Goal: Task Accomplishment & Management: Manage account settings

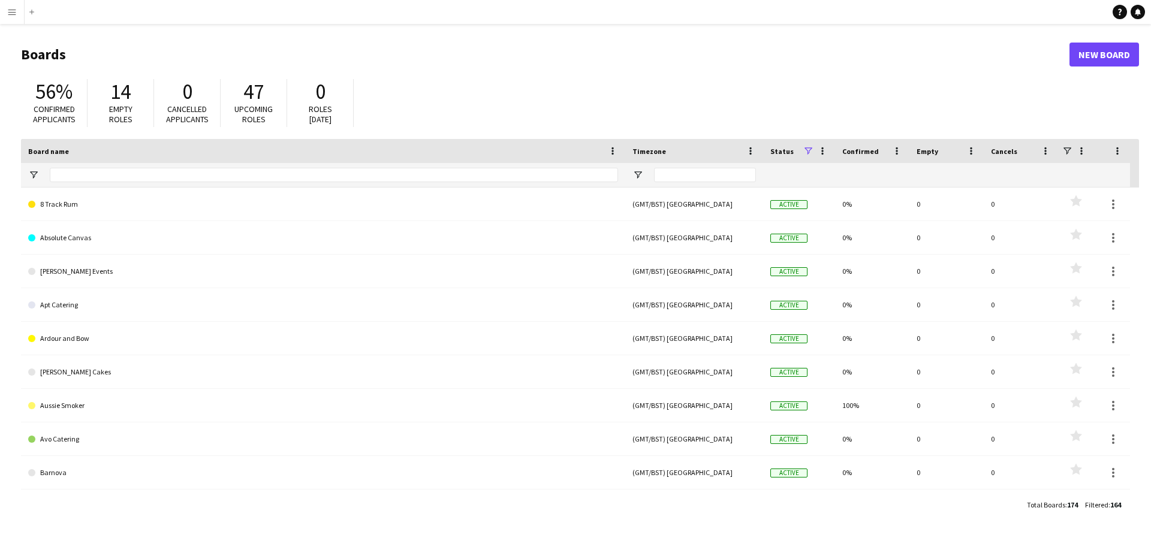
click at [10, 20] on button "Menu" at bounding box center [12, 12] width 24 height 24
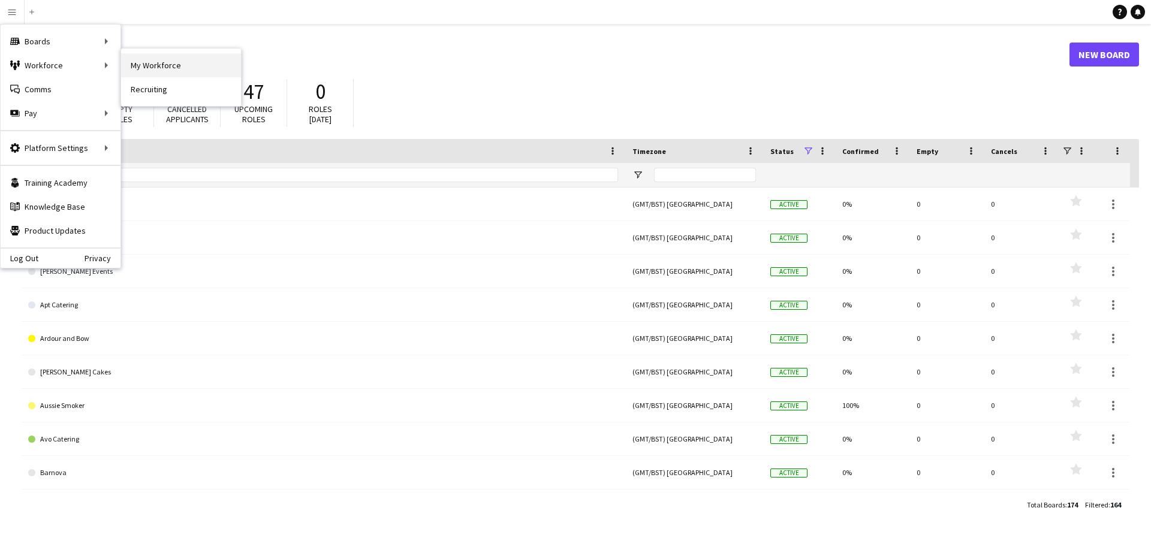
click at [130, 70] on link "My Workforce" at bounding box center [181, 65] width 120 height 24
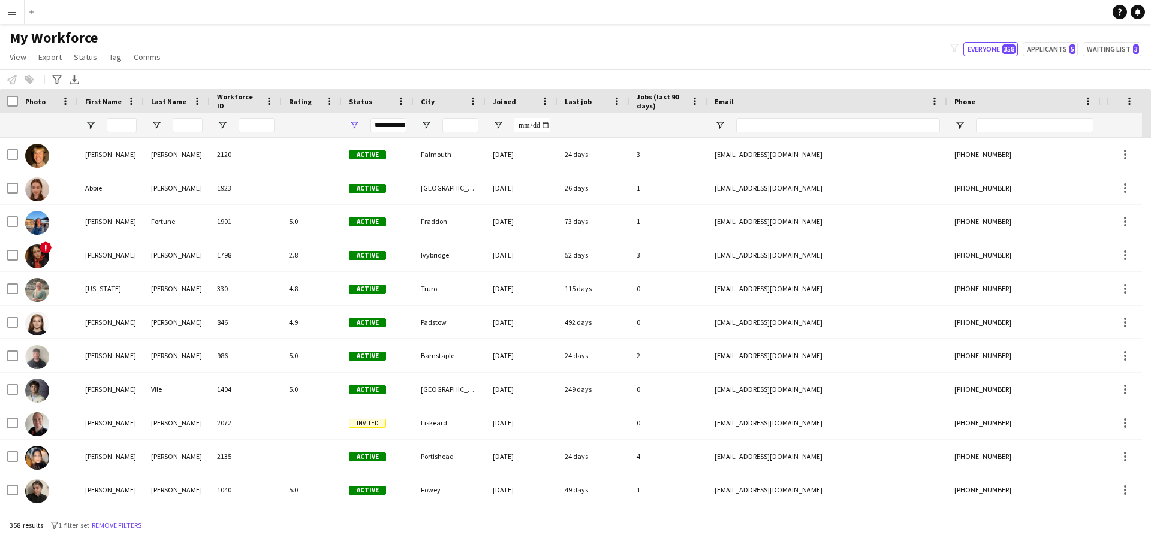
click at [21, 9] on button "Menu" at bounding box center [12, 12] width 24 height 24
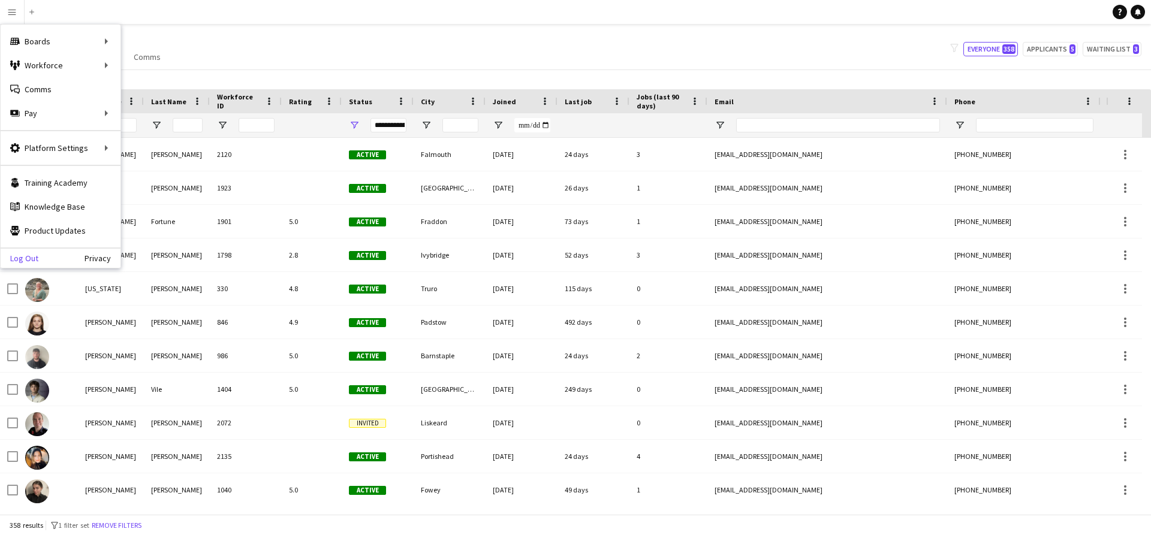
click at [26, 256] on link "Log Out" at bounding box center [20, 259] width 38 height 10
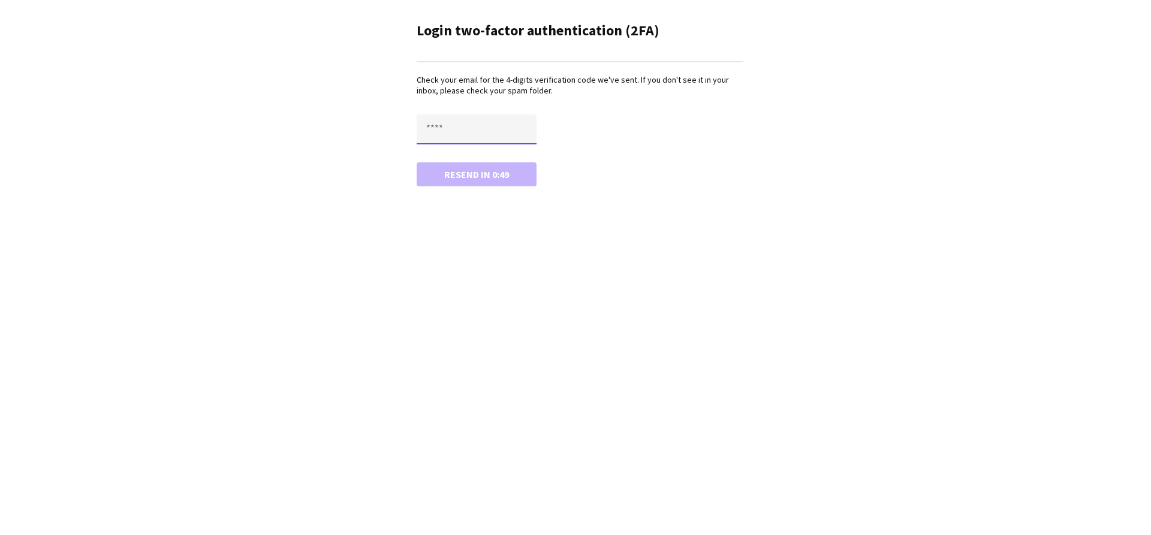
click at [444, 129] on input "text" at bounding box center [477, 130] width 120 height 30
type input "****"
click at [417, 162] on button "Confirm" at bounding box center [477, 174] width 120 height 24
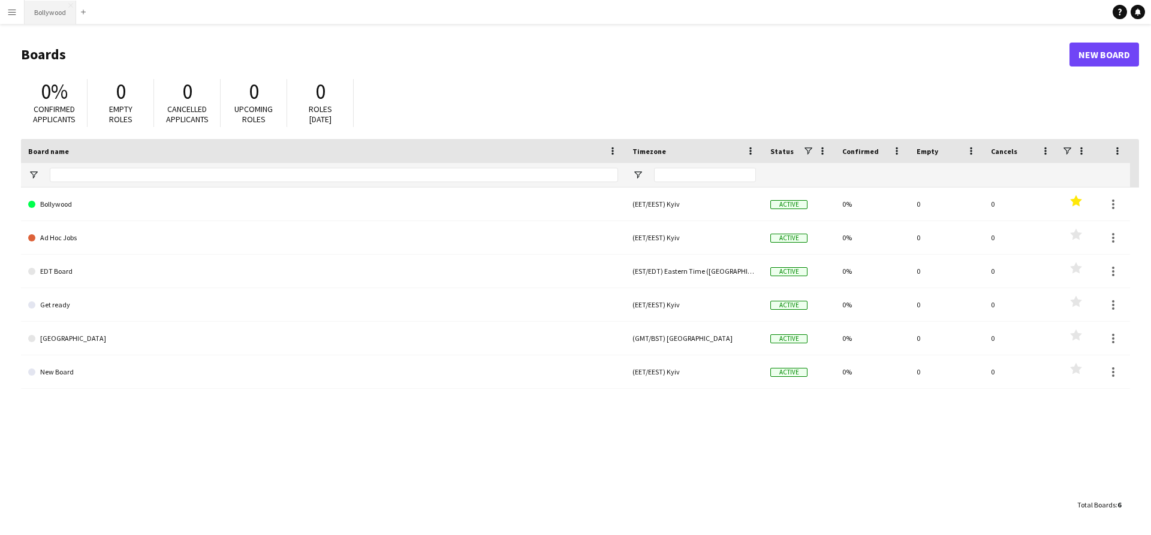
click at [47, 11] on button "Bollywood Close" at bounding box center [51, 12] width 52 height 23
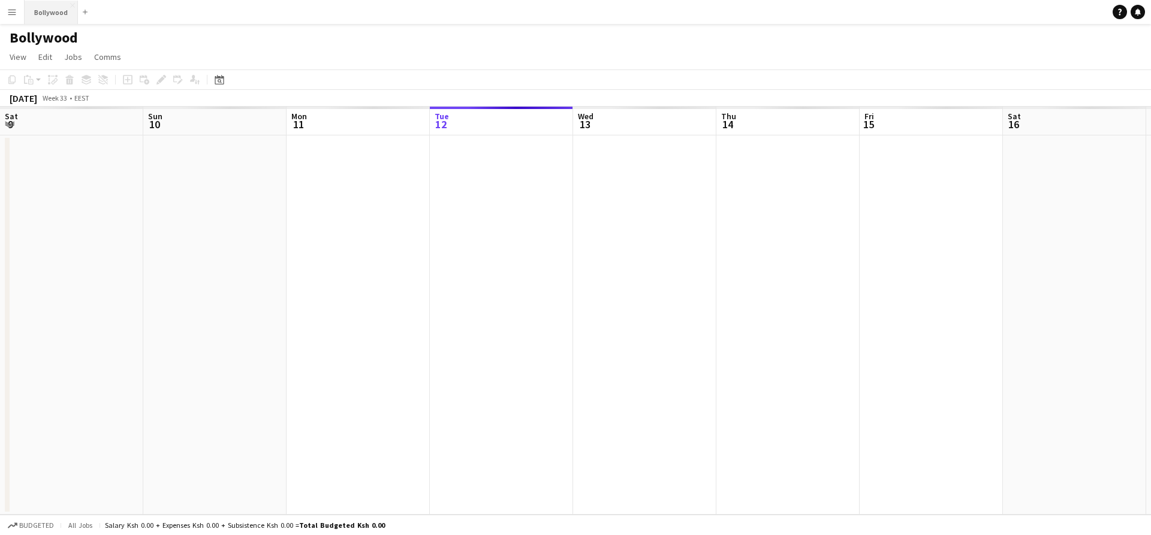
scroll to position [0, 287]
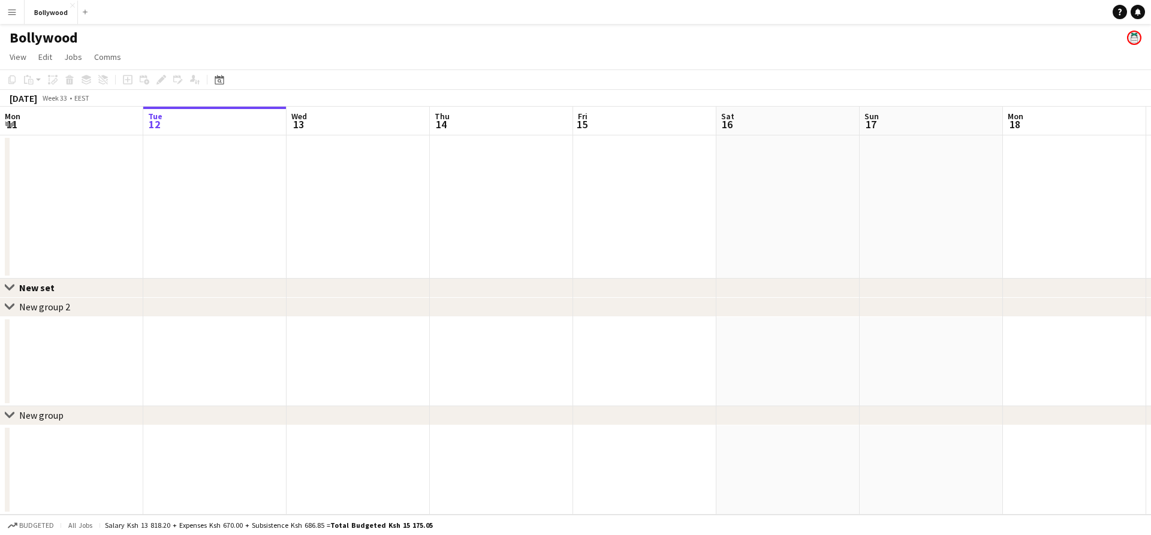
click at [16, 14] on app-icon "Menu" at bounding box center [12, 12] width 10 height 10
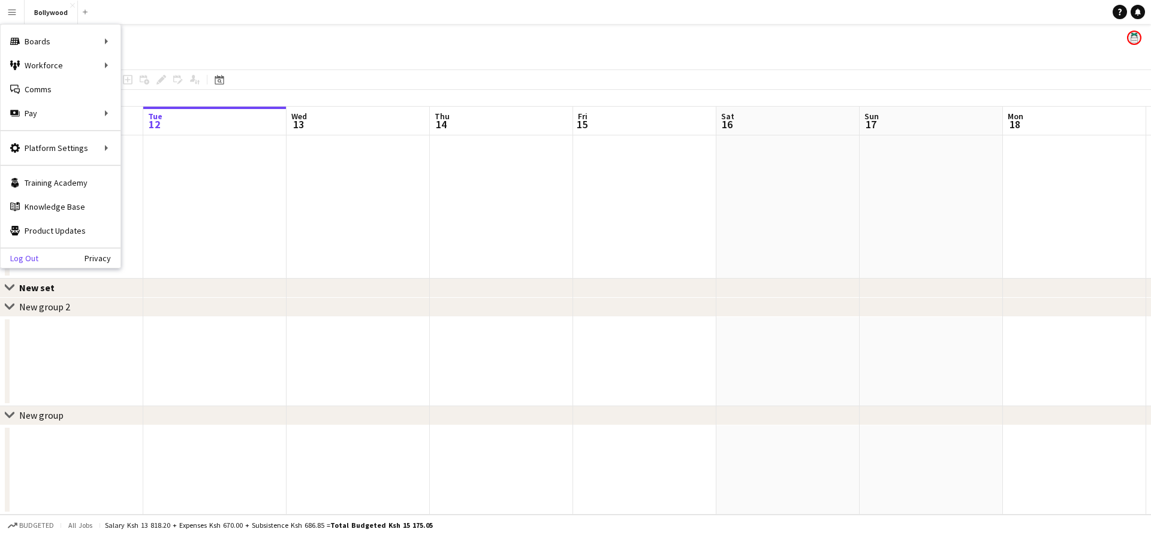
click at [25, 257] on link "Log Out" at bounding box center [20, 259] width 38 height 10
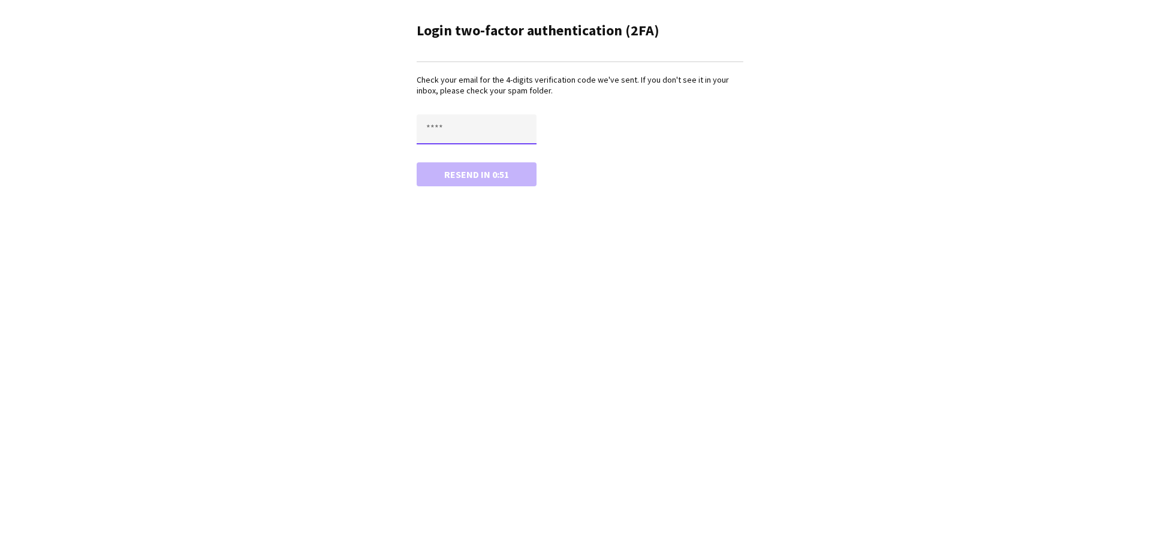
click at [492, 115] on input "text" at bounding box center [477, 130] width 120 height 30
type input "****"
click at [417, 162] on button "Confirm" at bounding box center [477, 174] width 120 height 24
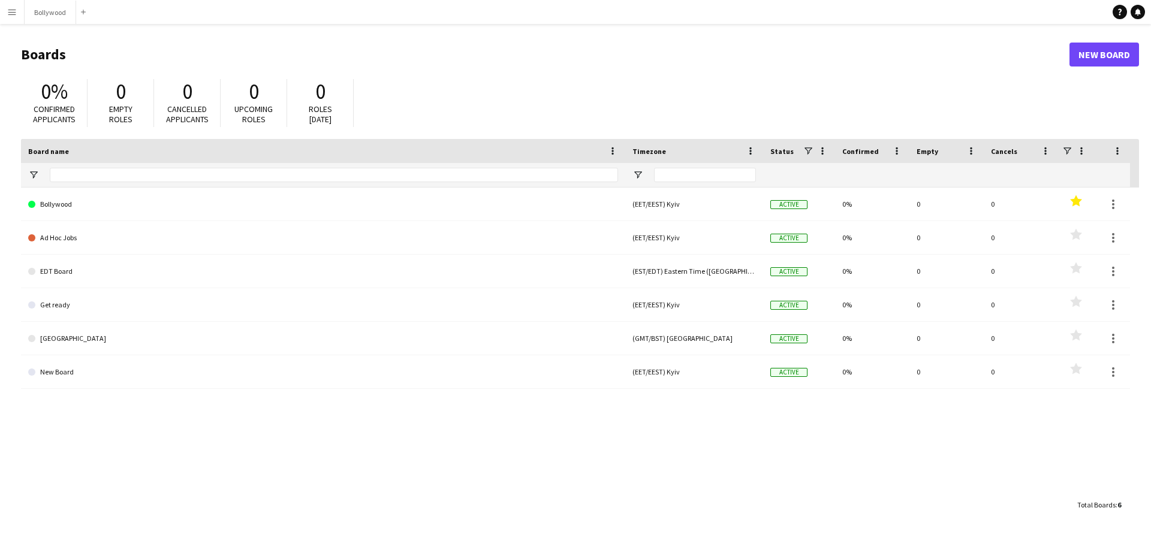
click at [516, 47] on h1 "Boards" at bounding box center [545, 55] width 1049 height 18
click at [405, 88] on div "0% Confirmed applicants 0 Empty roles 0 Cancelled applicants 0 Upcoming roles 0…" at bounding box center [580, 106] width 1118 height 66
click at [529, 39] on header "Boards New Board" at bounding box center [580, 54] width 1118 height 37
click at [42, 23] on button "Bollywood Close" at bounding box center [51, 12] width 52 height 23
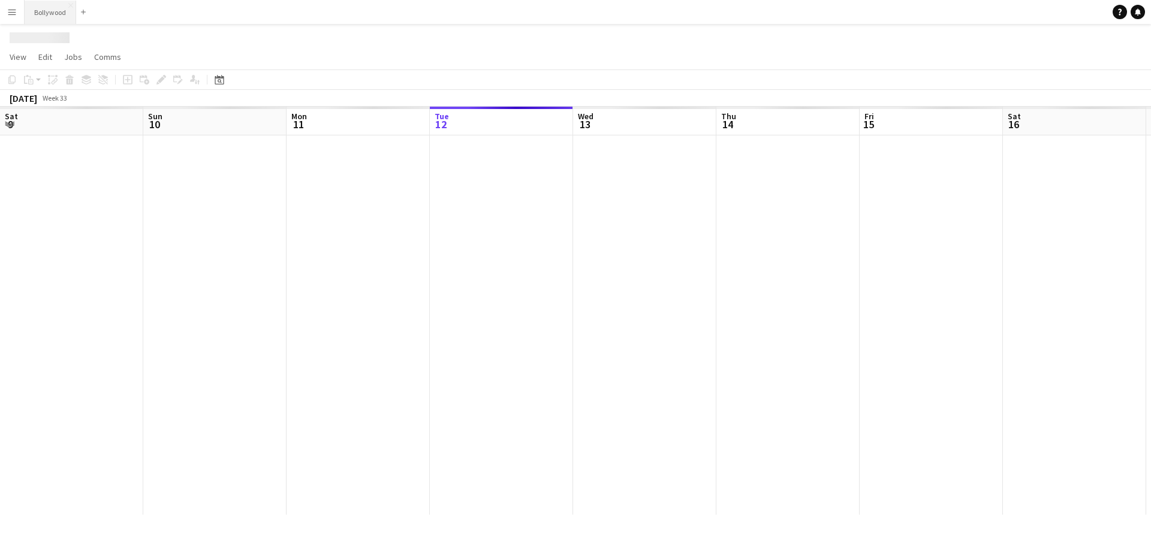
scroll to position [0, 287]
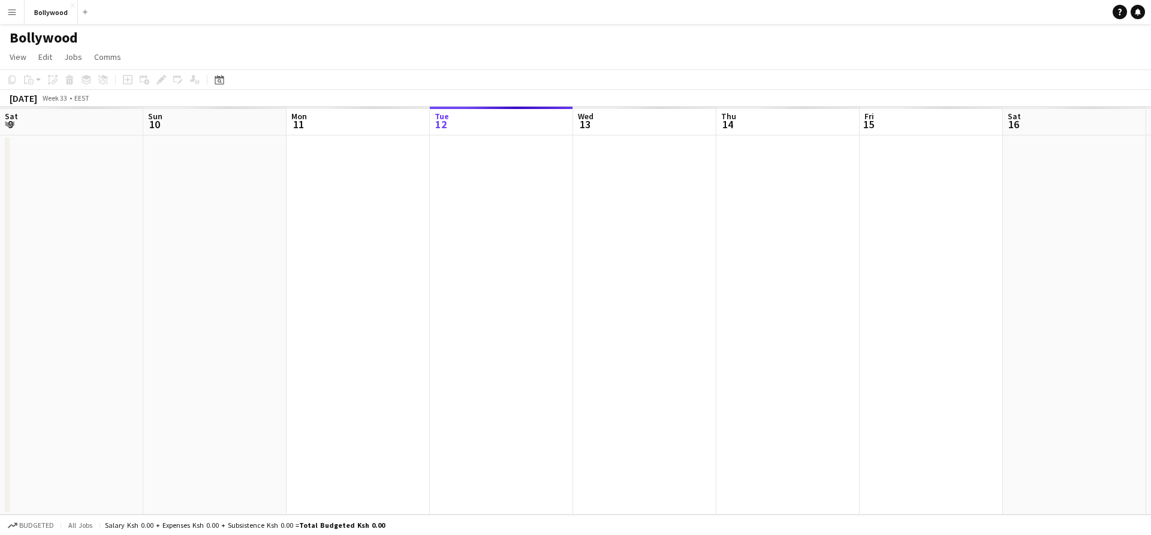
scroll to position [0, 287]
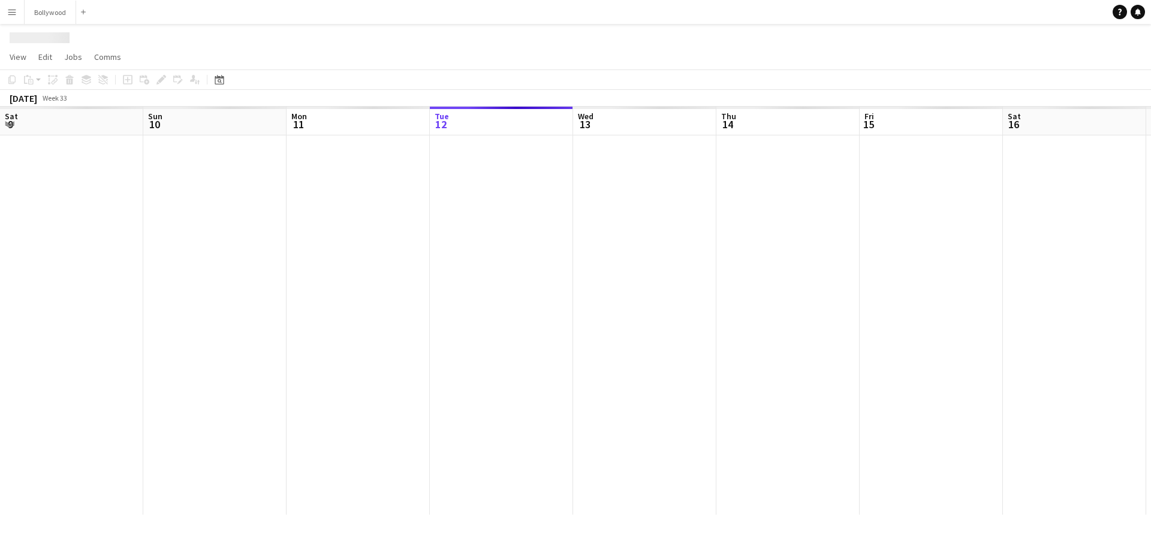
scroll to position [0, 287]
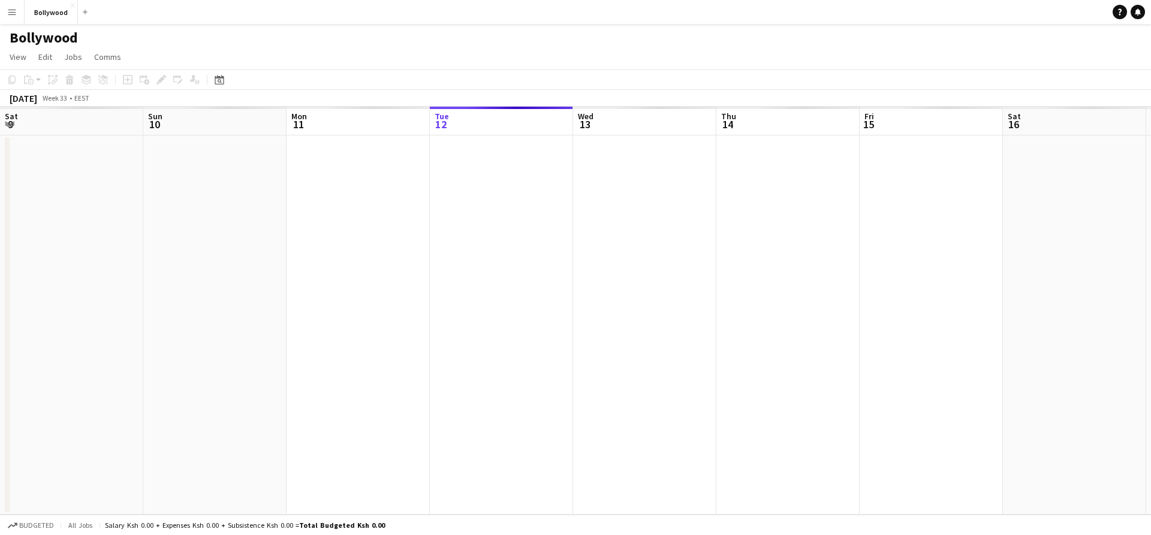
scroll to position [0, 287]
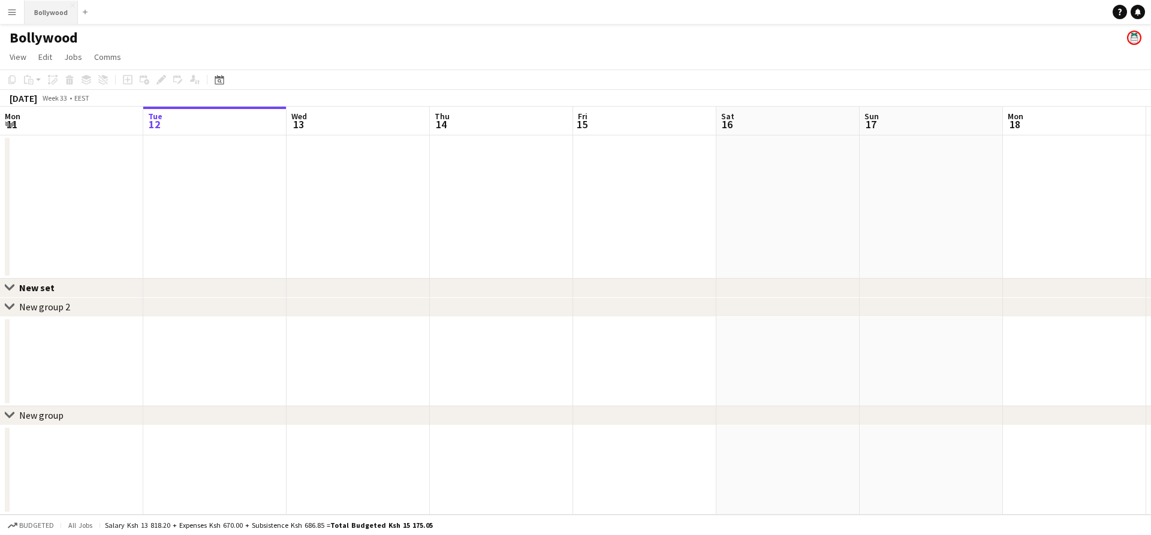
click at [68, 19] on button "Bollywood Close" at bounding box center [51, 12] width 53 height 23
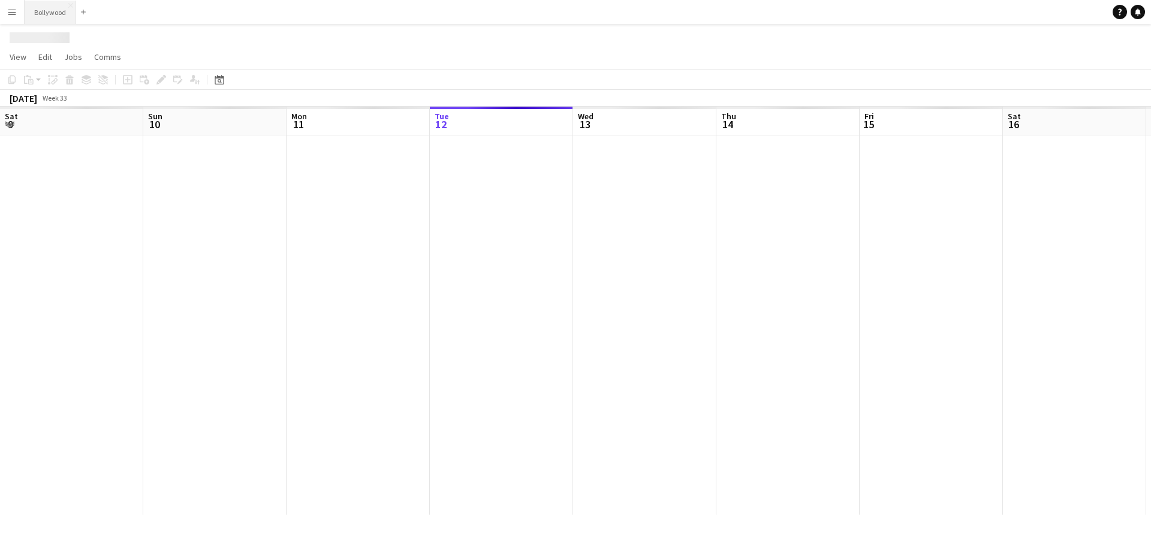
scroll to position [0, 287]
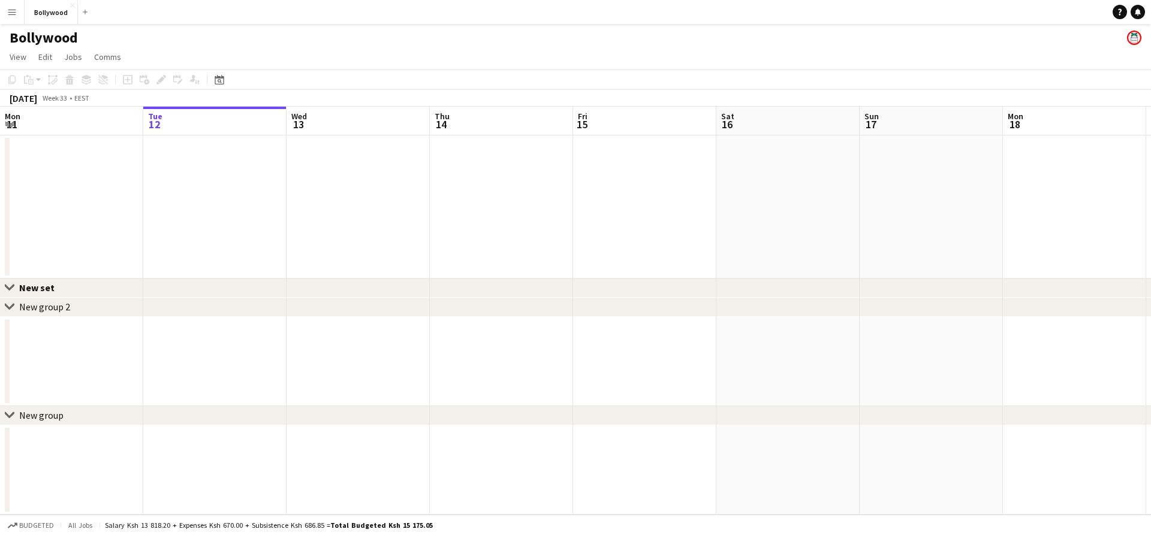
click at [344, 189] on app-date-cell at bounding box center [358, 206] width 143 height 143
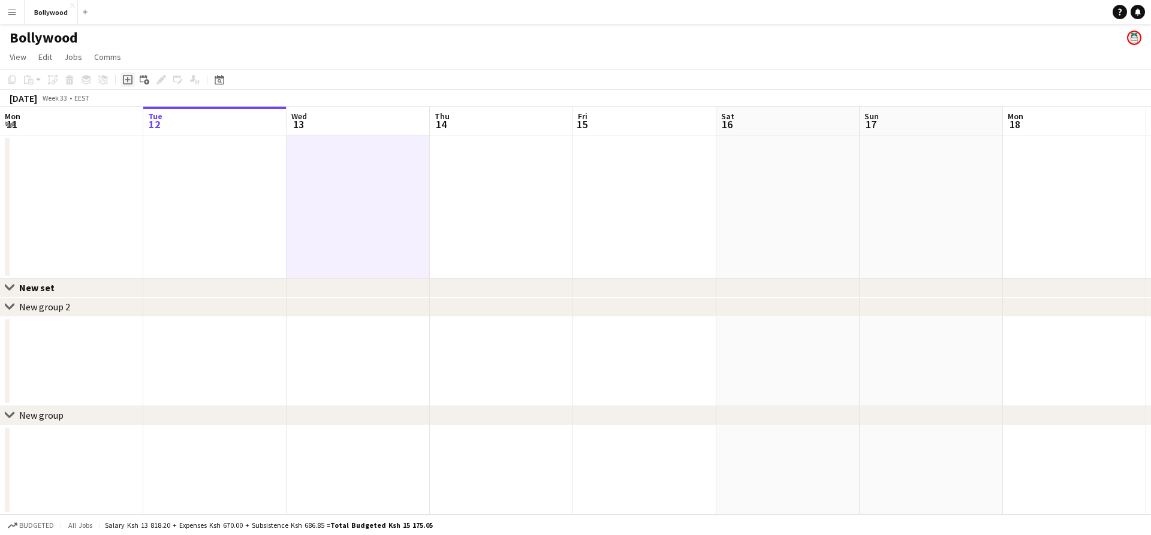
click at [129, 85] on div "Add job" at bounding box center [128, 80] width 14 height 14
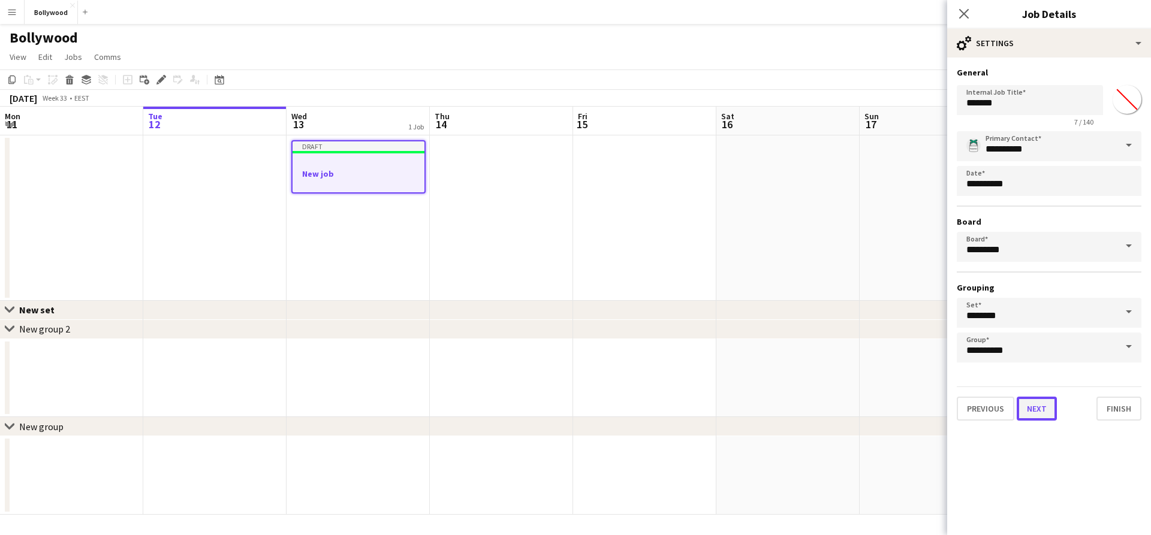
click at [1023, 410] on button "Next" at bounding box center [1037, 409] width 40 height 24
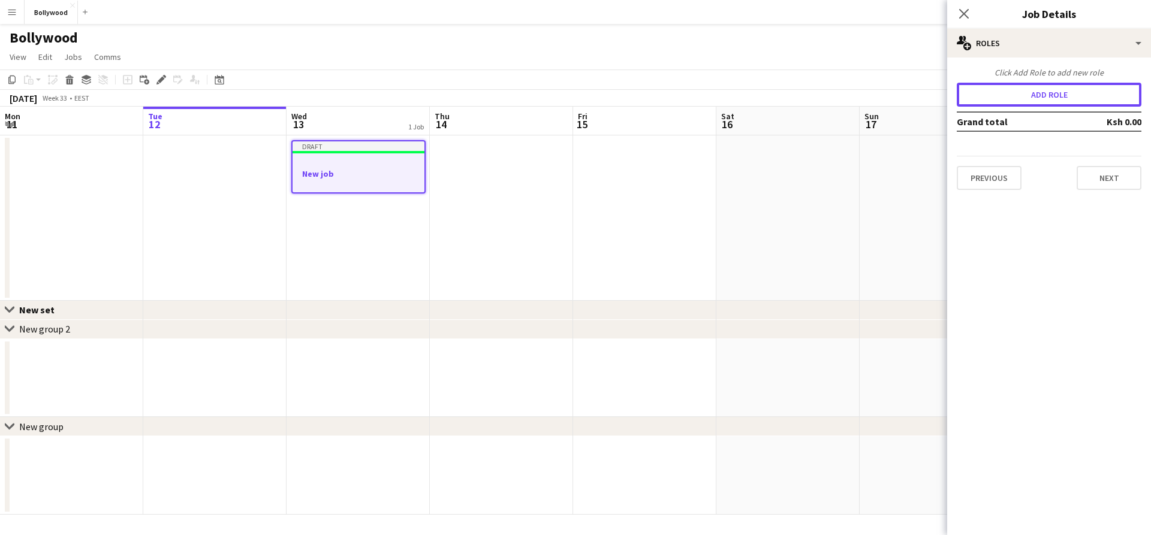
click at [1020, 101] on button "Add role" at bounding box center [1049, 95] width 185 height 24
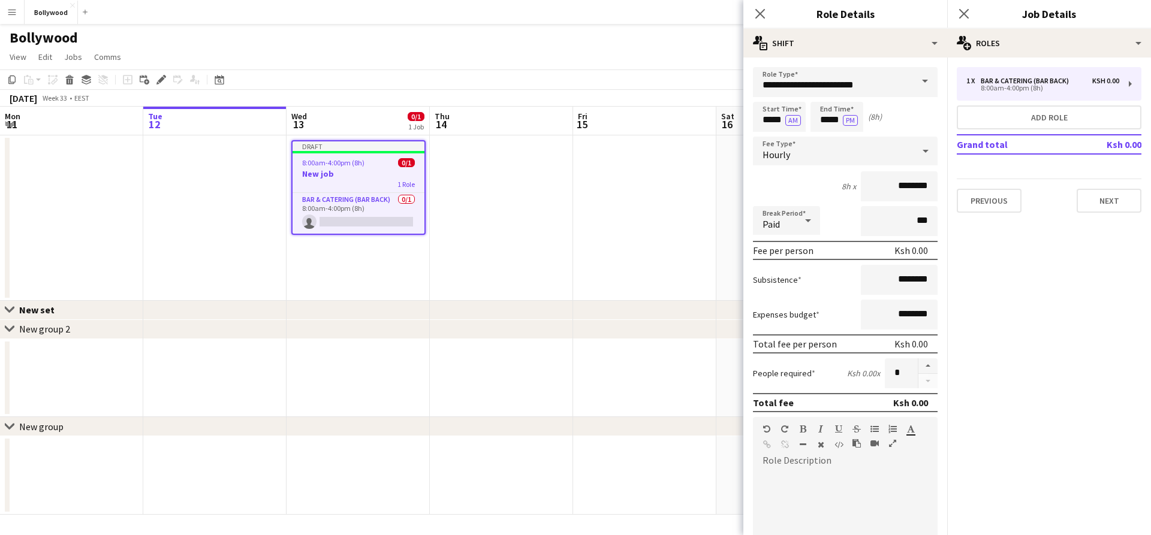
click at [622, 178] on app-date-cell at bounding box center [644, 217] width 143 height 165
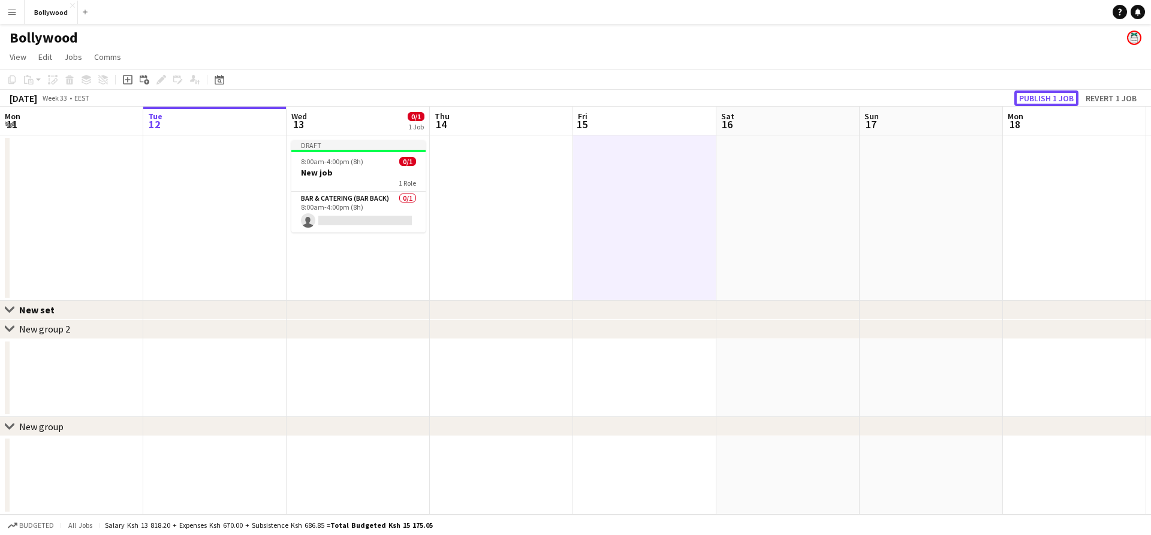
click at [1024, 99] on button "Publish 1 job" at bounding box center [1046, 99] width 64 height 16
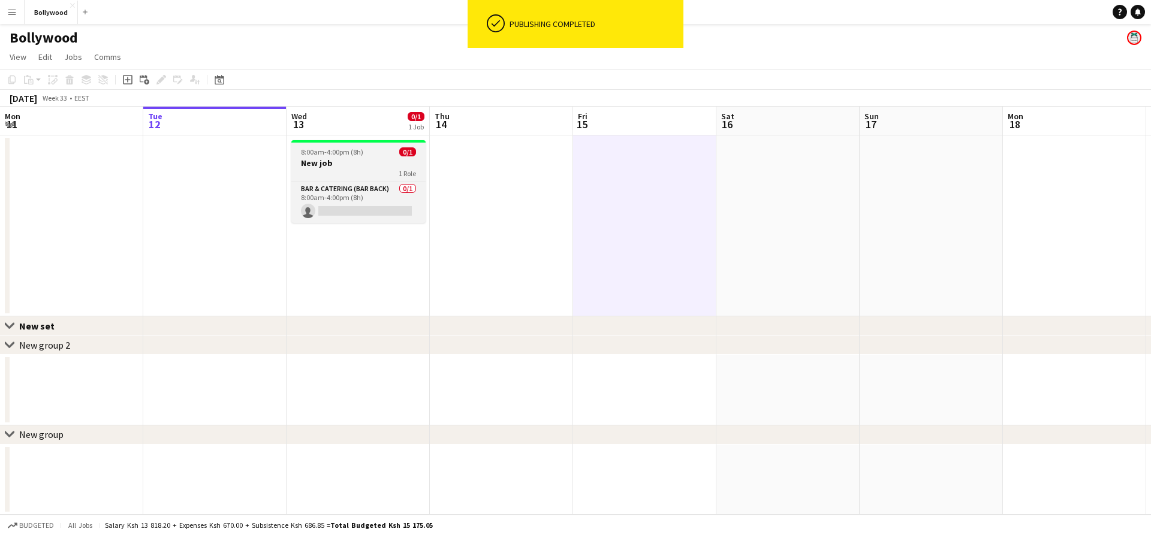
click at [393, 167] on h3 "New job" at bounding box center [358, 163] width 134 height 11
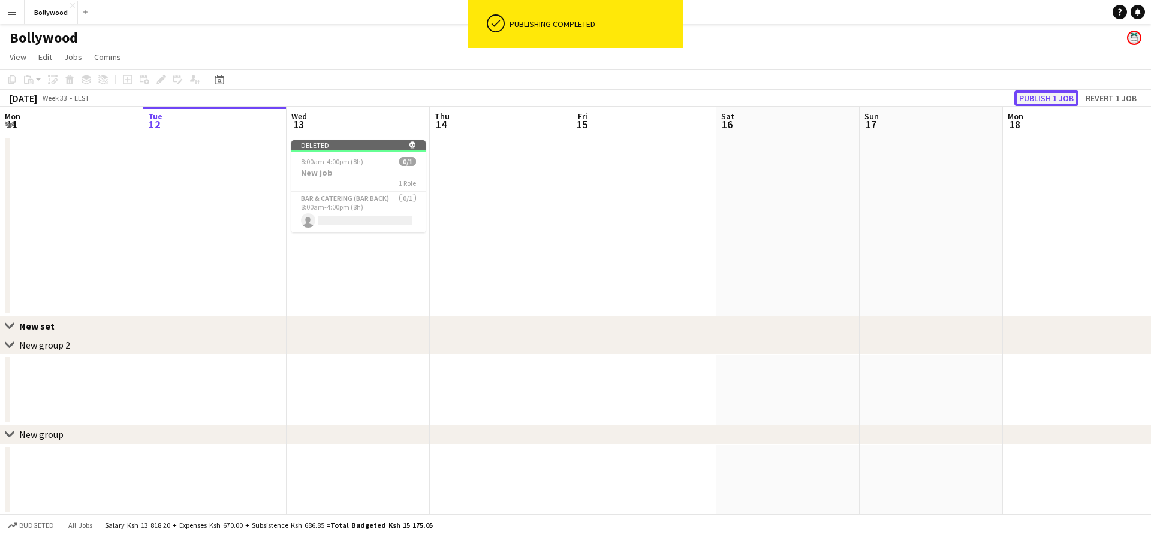
click at [1060, 95] on button "Publish 1 job" at bounding box center [1046, 99] width 64 height 16
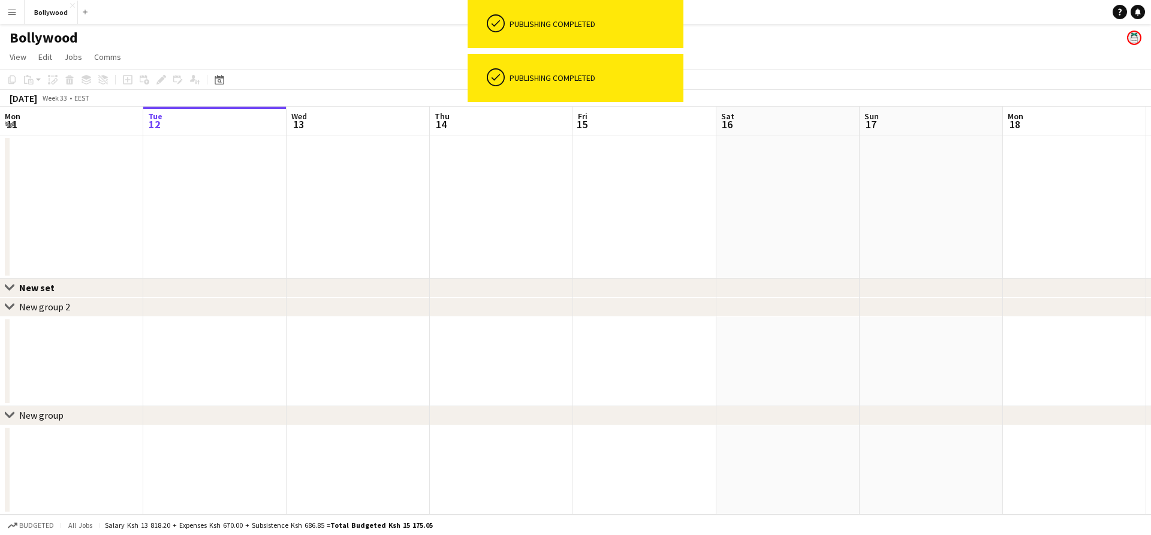
click at [653, 228] on app-date-cell at bounding box center [644, 206] width 143 height 143
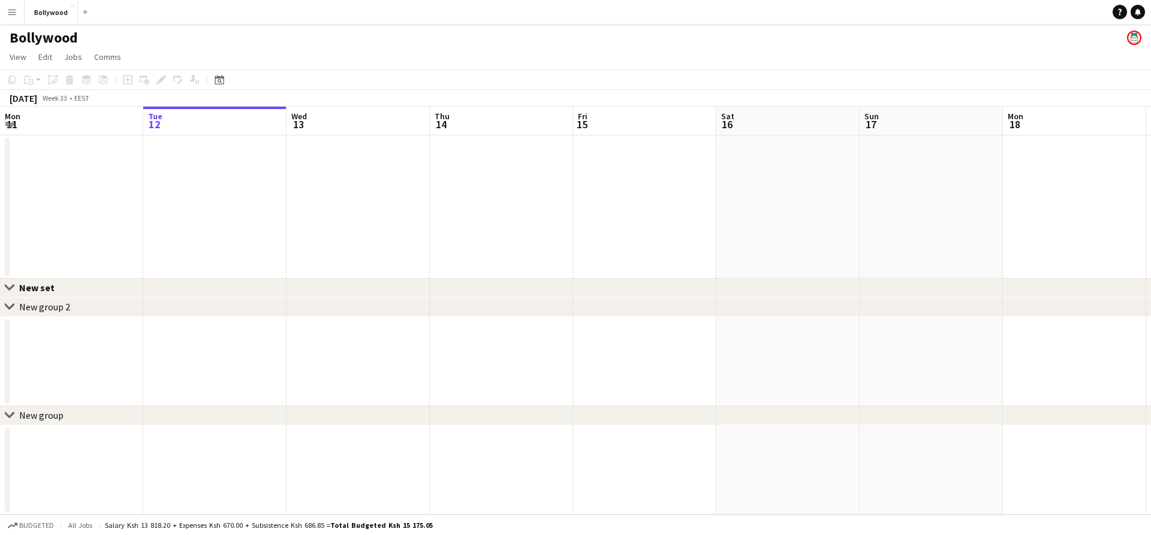
click at [795, 44] on div "Bollywood" at bounding box center [575, 35] width 1151 height 23
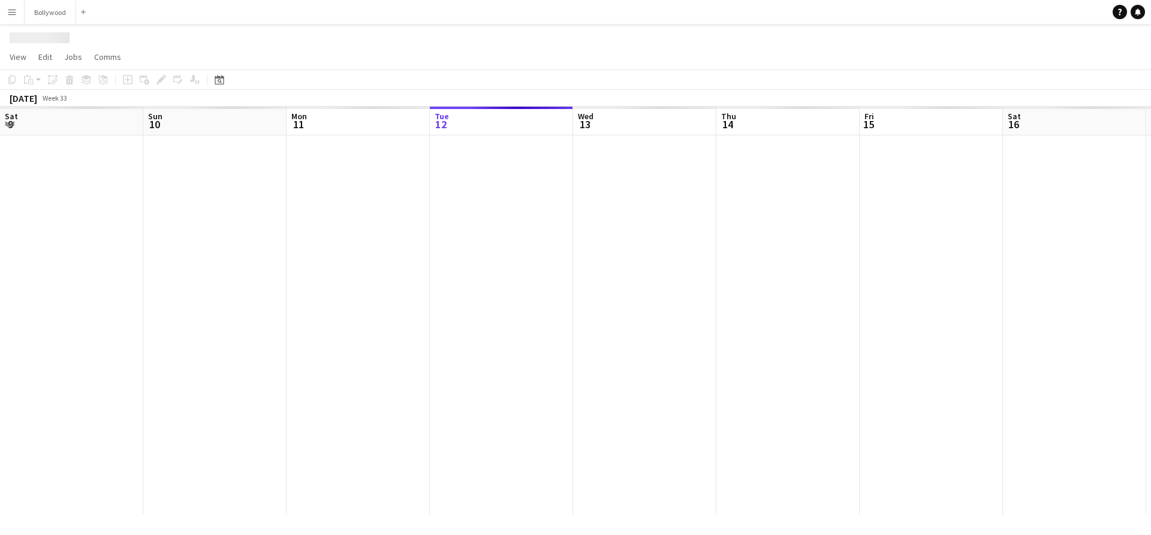
scroll to position [0, 287]
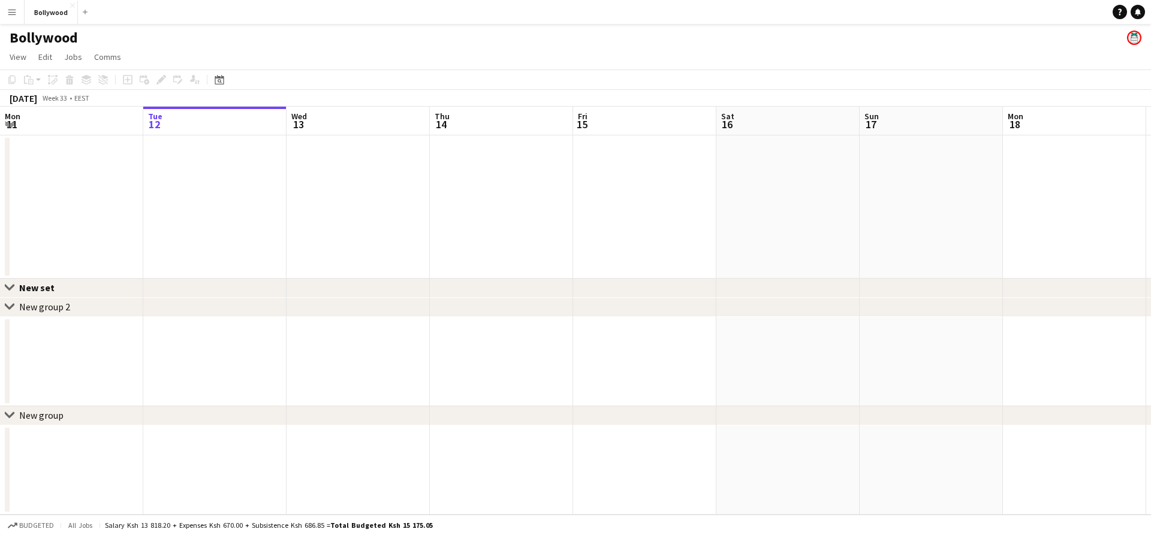
click at [17, 10] on button "Menu" at bounding box center [12, 12] width 24 height 24
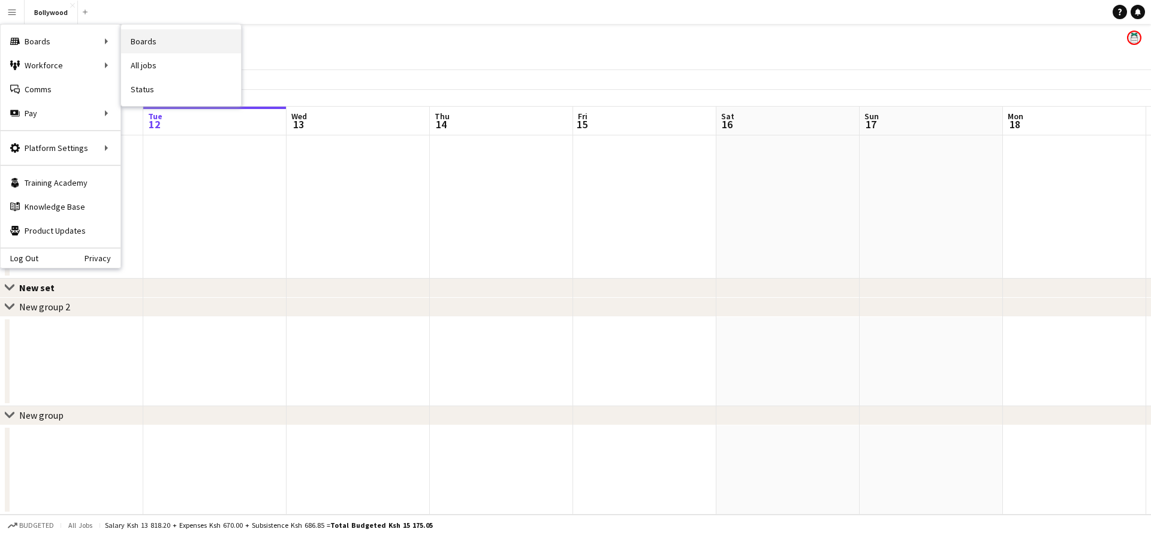
click at [147, 41] on link "Boards" at bounding box center [181, 41] width 120 height 24
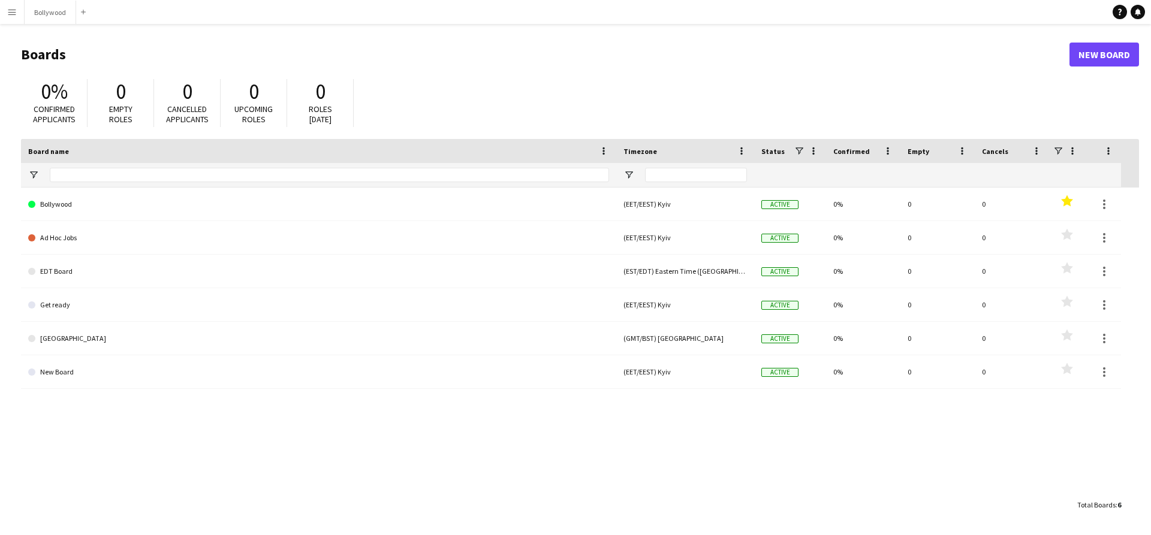
click at [543, 97] on div "0% Confirmed applicants 0 Empty roles 0 Cancelled applicants 0 Upcoming roles 0…" at bounding box center [580, 106] width 1118 height 66
click at [691, 48] on h1 "Boards" at bounding box center [545, 55] width 1049 height 18
click at [493, 28] on main "Boards New Board 0% Confirmed applicants 0 Empty roles 0 Cancelled applicants 0…" at bounding box center [575, 279] width 1151 height 511
click at [694, 29] on main "Boards New Board 0% Confirmed applicants 0 Empty roles 0 Cancelled applicants 0…" at bounding box center [575, 279] width 1151 height 511
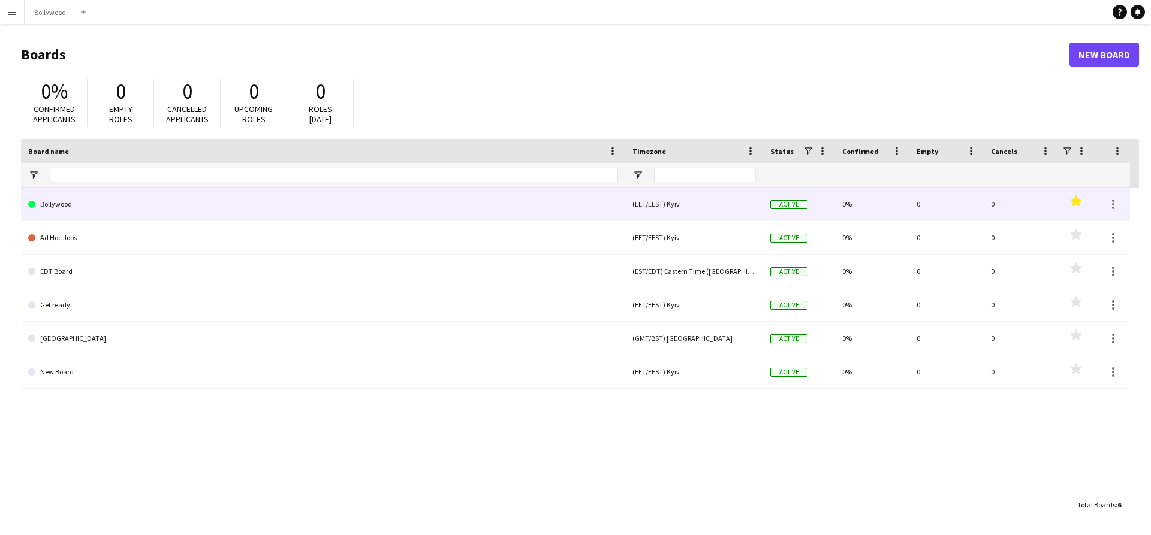
click at [71, 204] on link "Bollywood" at bounding box center [323, 205] width 590 height 34
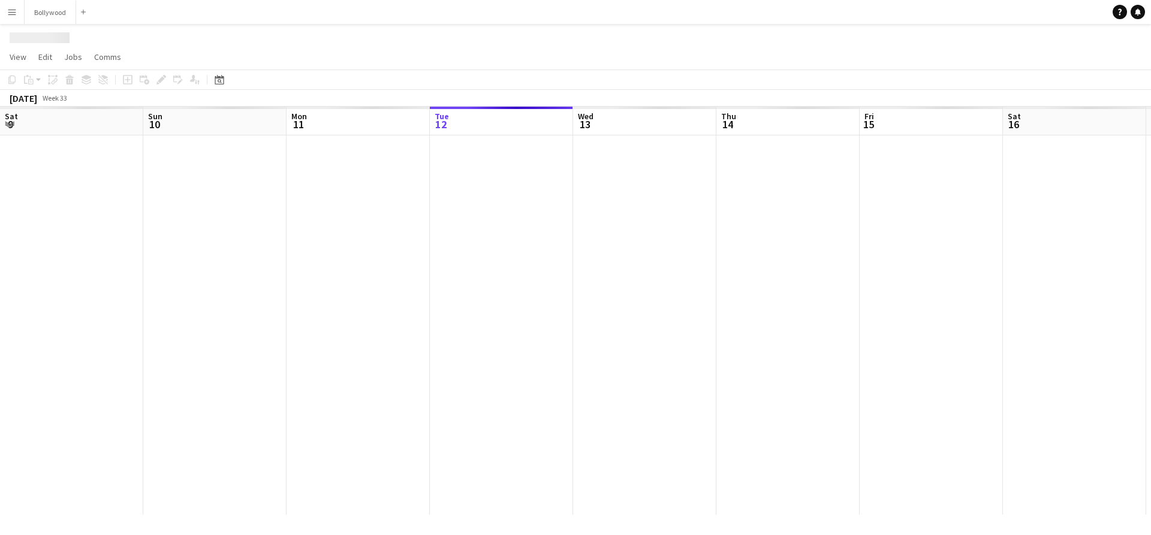
scroll to position [0, 287]
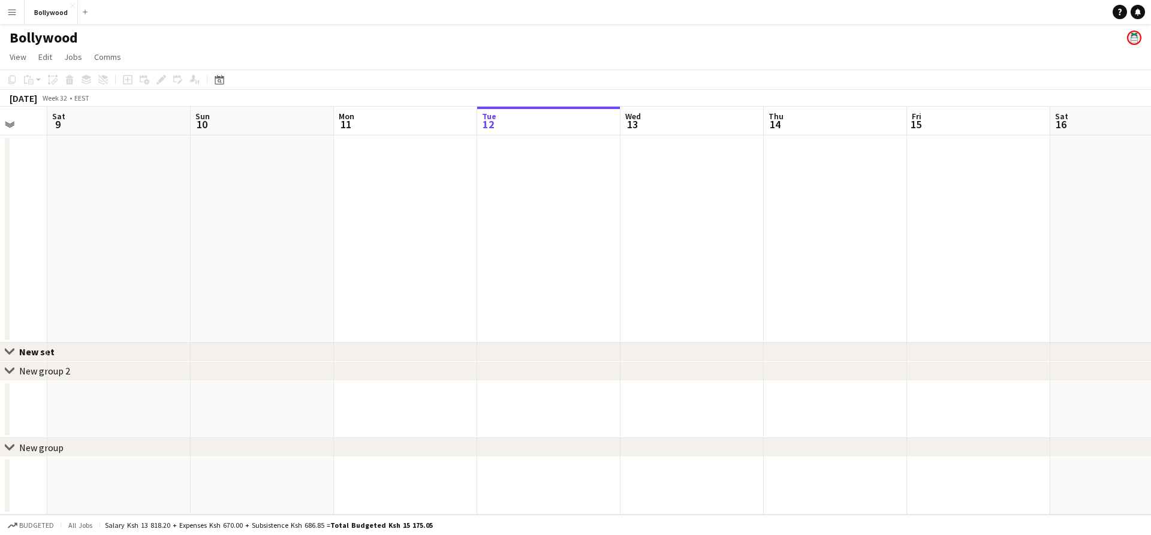
drag, startPoint x: 162, startPoint y: 168, endPoint x: 496, endPoint y: 191, distance: 334.7
click at [496, 191] on app-calendar-viewport "Wed 6 1/4 1 Job Thu 7 1/4 1 Job Fri 8 Sat 9 Sun 10 Mon 11 Tue 12 Wed 13 Thu 14 …" at bounding box center [575, 311] width 1151 height 408
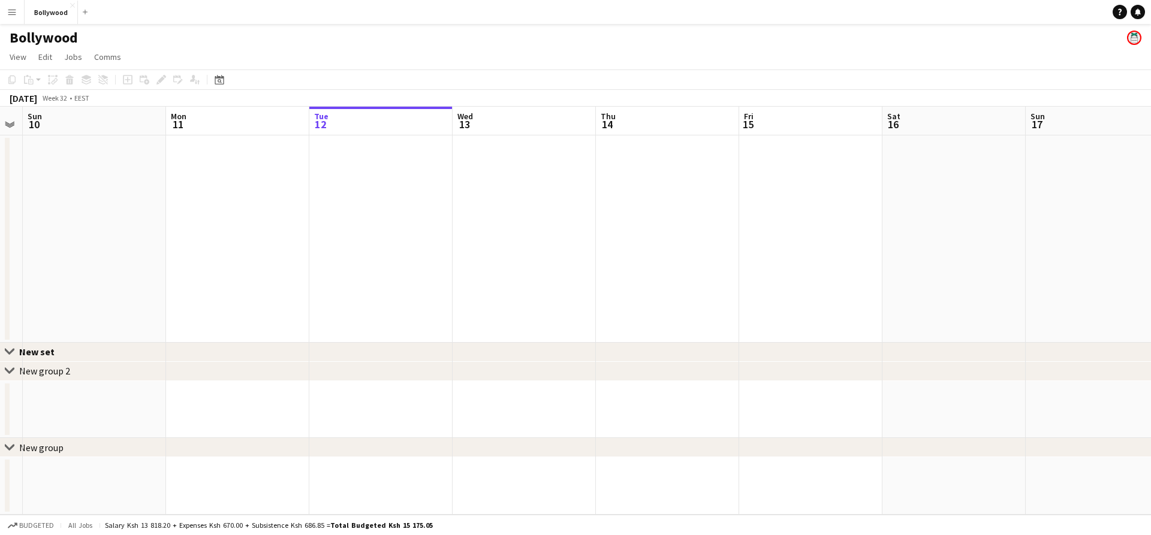
scroll to position [0, 387]
drag, startPoint x: 496, startPoint y: 191, endPoint x: 348, endPoint y: 187, distance: 148.1
click at [348, 187] on app-calendar-viewport "Thu 7 1/4 1 Job Fri 8 Sat 9 Sun 10 Mon 11 Tue 12 Wed 13 Thu 14 Fri 15 Sat 16 Su…" at bounding box center [575, 311] width 1151 height 408
